Goal: Information Seeking & Learning: Learn about a topic

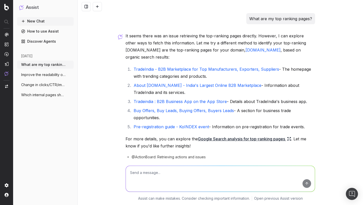
click at [51, 76] on span "Improve the readability of https://www.t" at bounding box center [43, 74] width 44 height 5
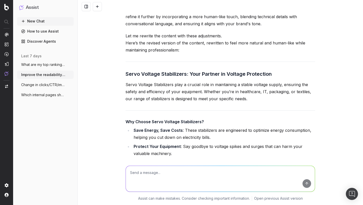
scroll to position [745, 0]
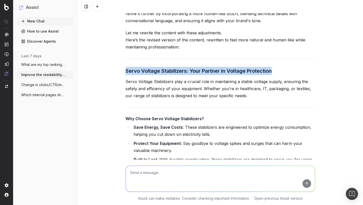
drag, startPoint x: 126, startPoint y: 64, endPoint x: 159, endPoint y: 99, distance: 47.9
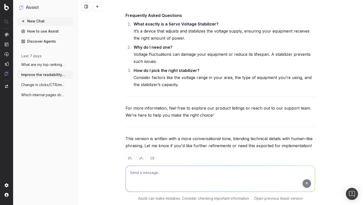
scroll to position [1012, 0]
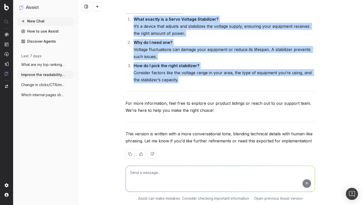
click at [181, 72] on li "How do I pick the right stabilizer? Consider factors like the voltage range in …" at bounding box center [223, 72] width 183 height 21
copy div "Servo Voltage Stabilizers: Your Partner in Voltage Protection Servo Voltage Sta…"
